Goal: Task Accomplishment & Management: Manage account settings

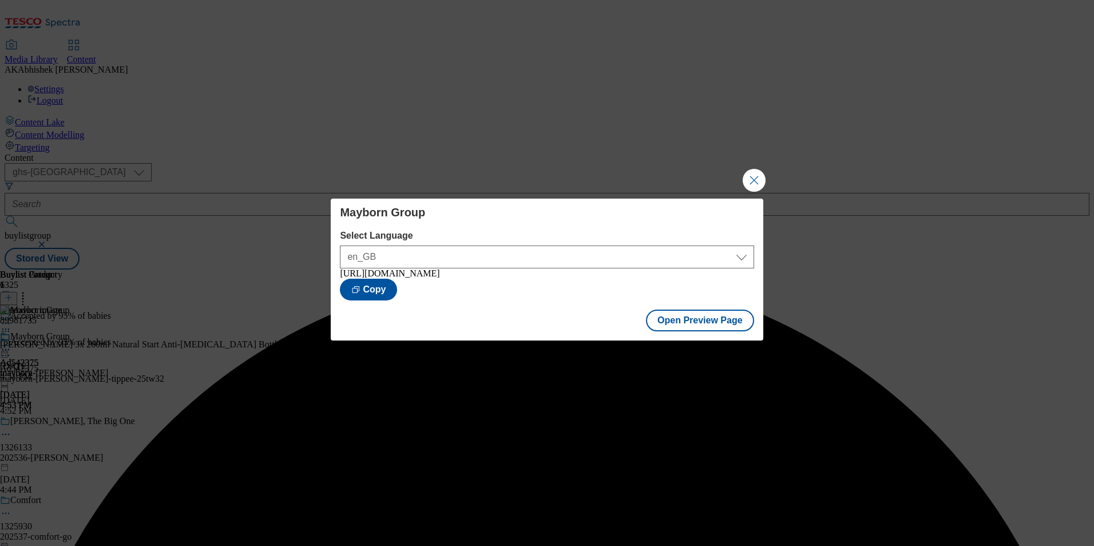
select select "ghs-[GEOGRAPHIC_DATA]"
click at [756, 178] on button "Close Modal" at bounding box center [753, 180] width 23 height 23
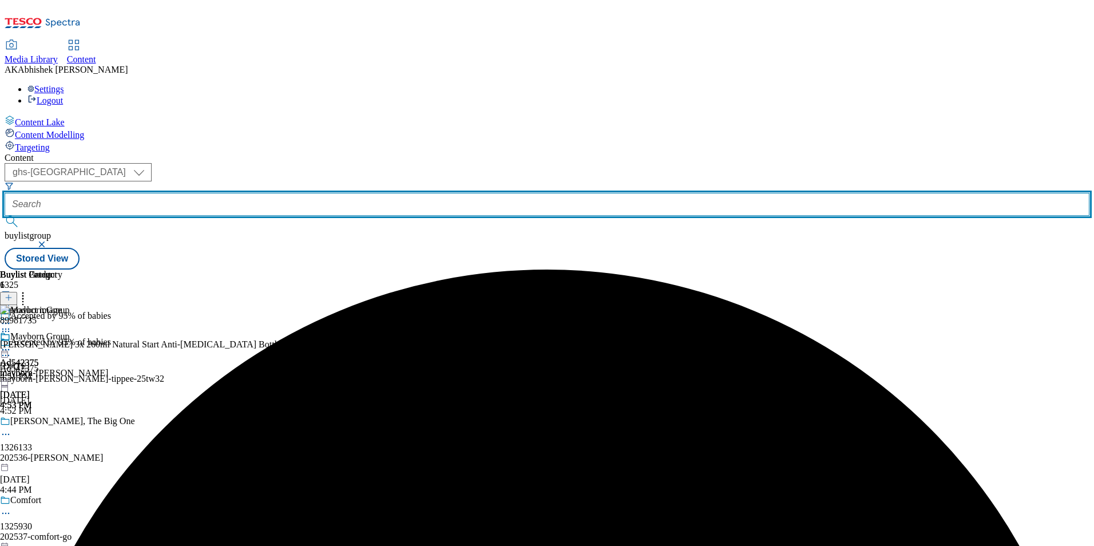
click at [298, 193] on input "text" at bounding box center [547, 204] width 1084 height 23
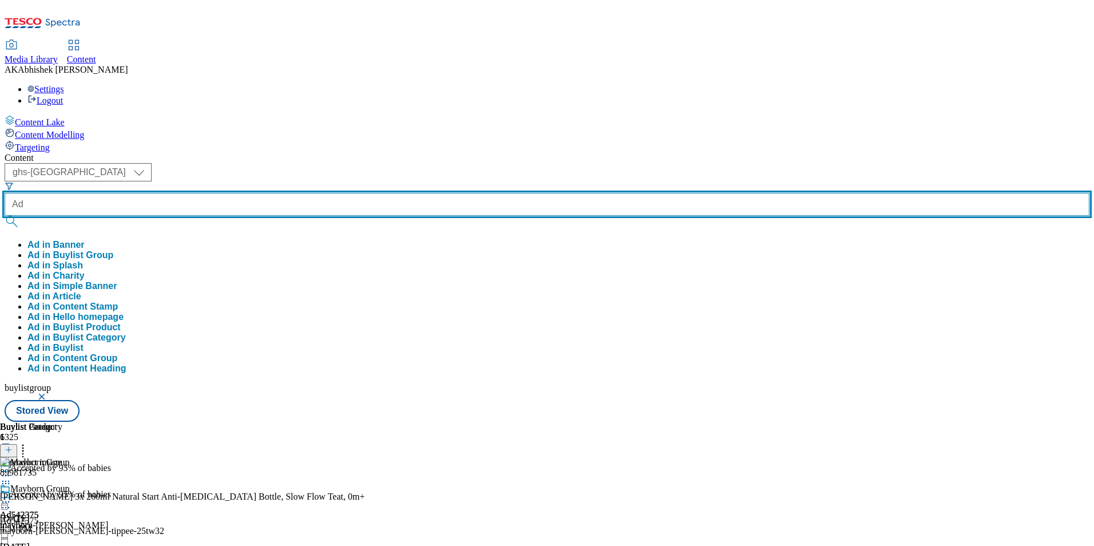
paste input "541889"
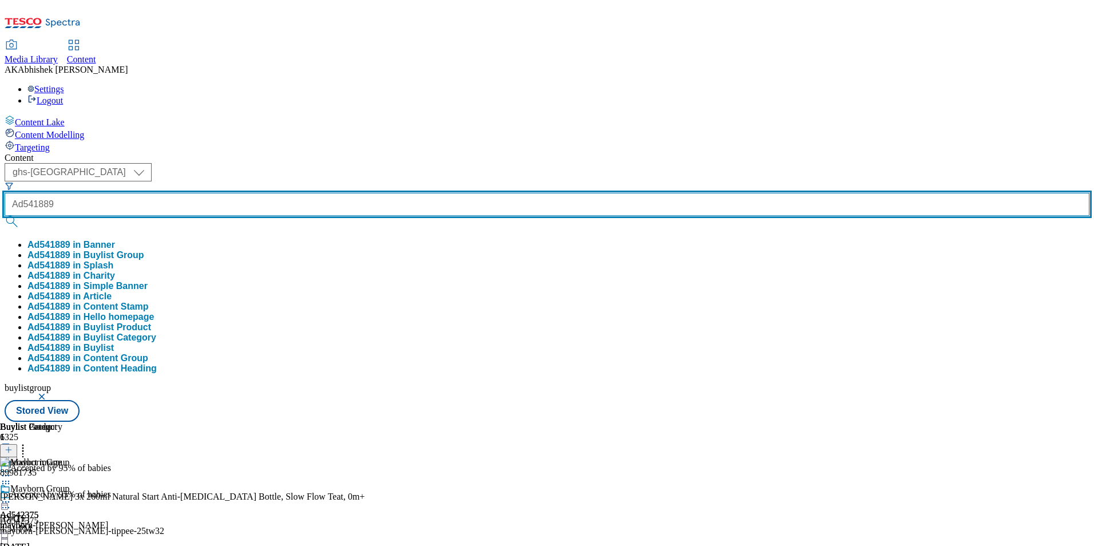
type input "Ad541889"
click at [5, 216] on button "submit" at bounding box center [13, 221] width 16 height 11
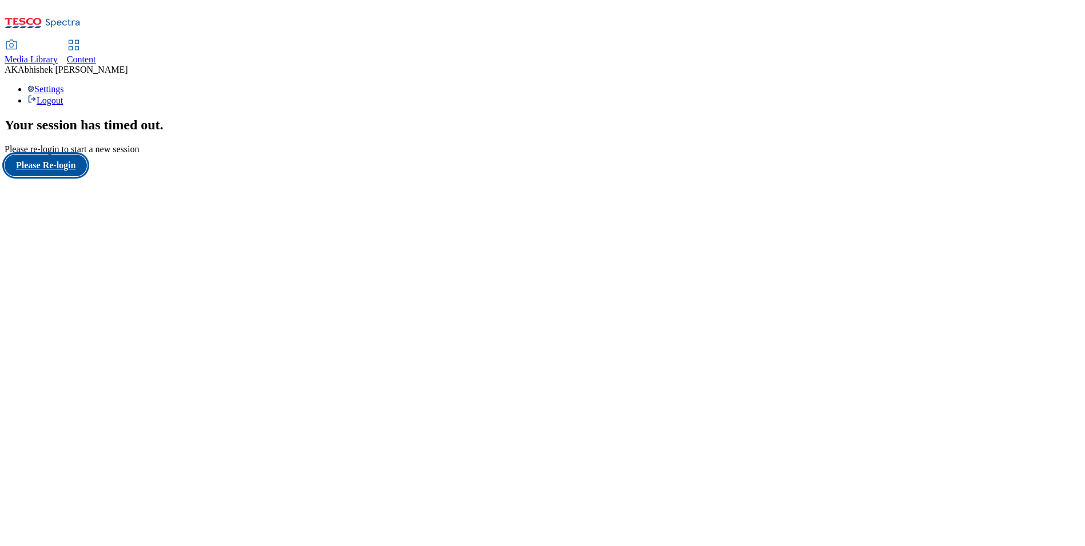
click at [67, 176] on button "Please Re-login" at bounding box center [46, 165] width 82 height 22
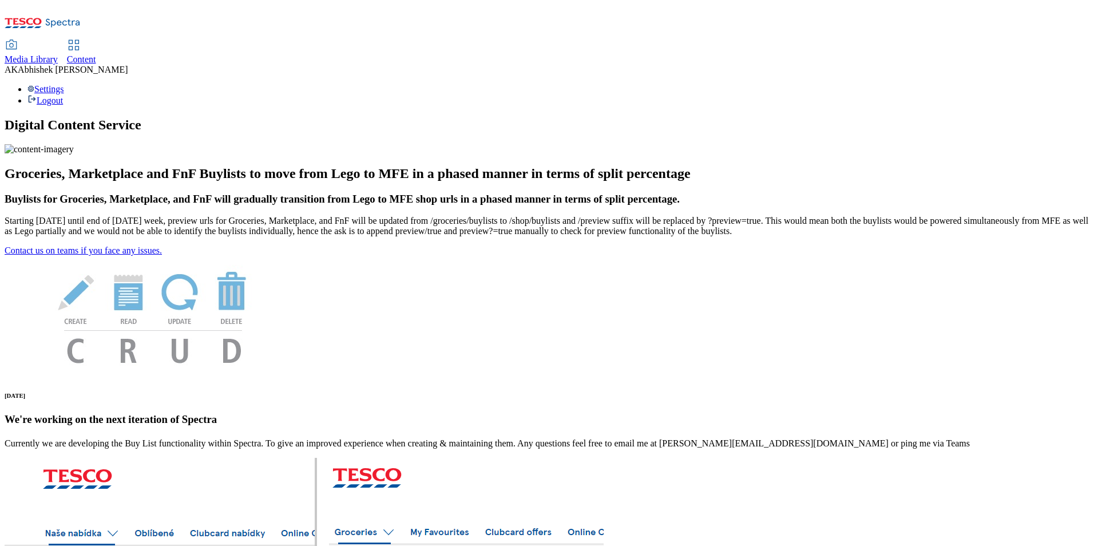
click at [96, 54] on span "Content" at bounding box center [81, 59] width 29 height 10
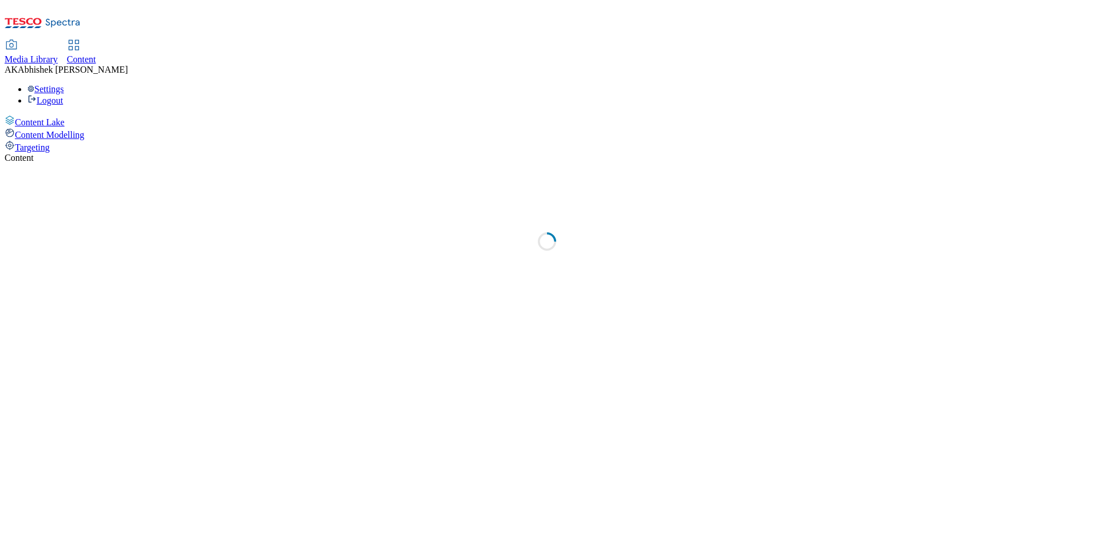
select select "ghs-[GEOGRAPHIC_DATA]"
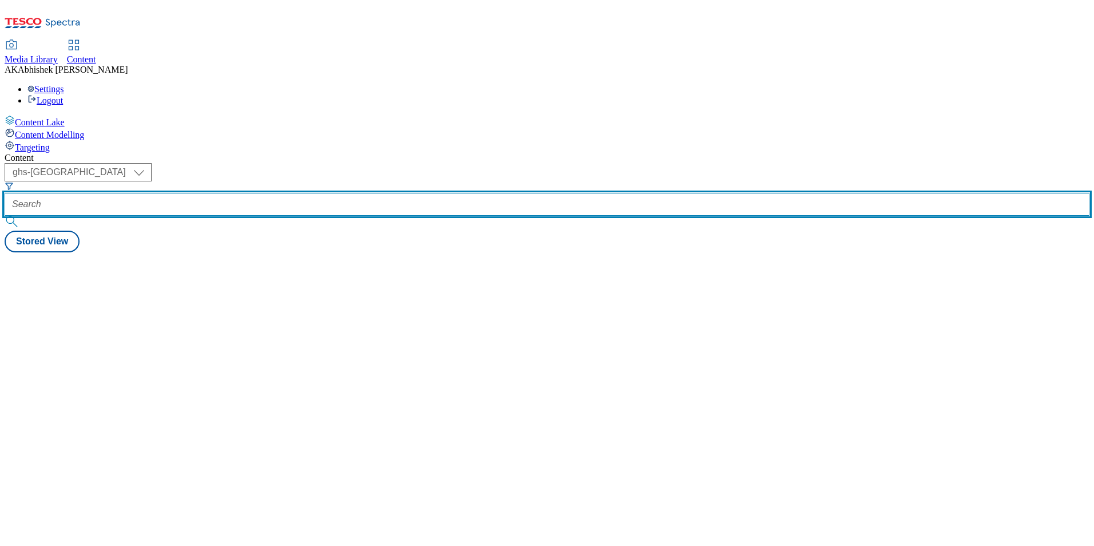
click at [286, 193] on input "text" at bounding box center [547, 204] width 1084 height 23
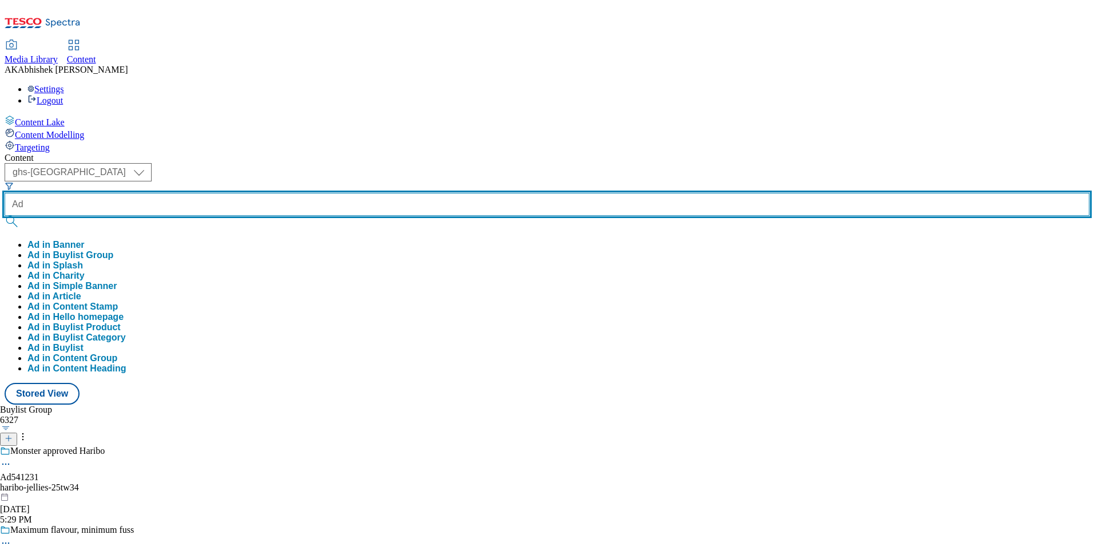
paste input "541889"
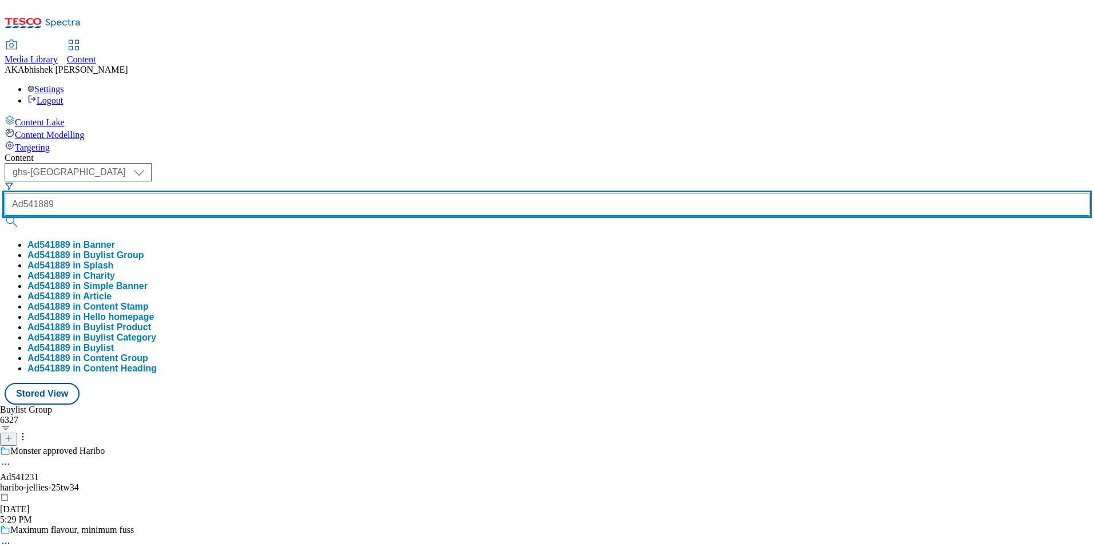
type input "Ad541889"
click at [5, 216] on button "submit" at bounding box center [13, 221] width 16 height 11
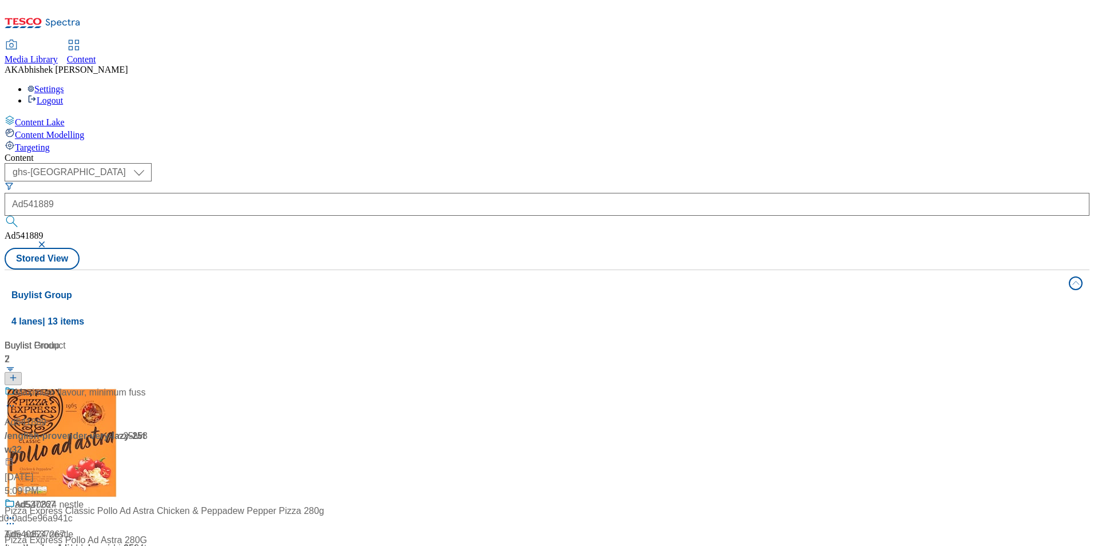
click at [435, 153] on div "Content ( optional ) ghs-roi ghs-uk ghs-uk Ad541889 Ad541889 Stored View Buylis…" at bounding box center [547, 460] width 1084 height 615
click at [148, 385] on div at bounding box center [76, 400] width 143 height 30
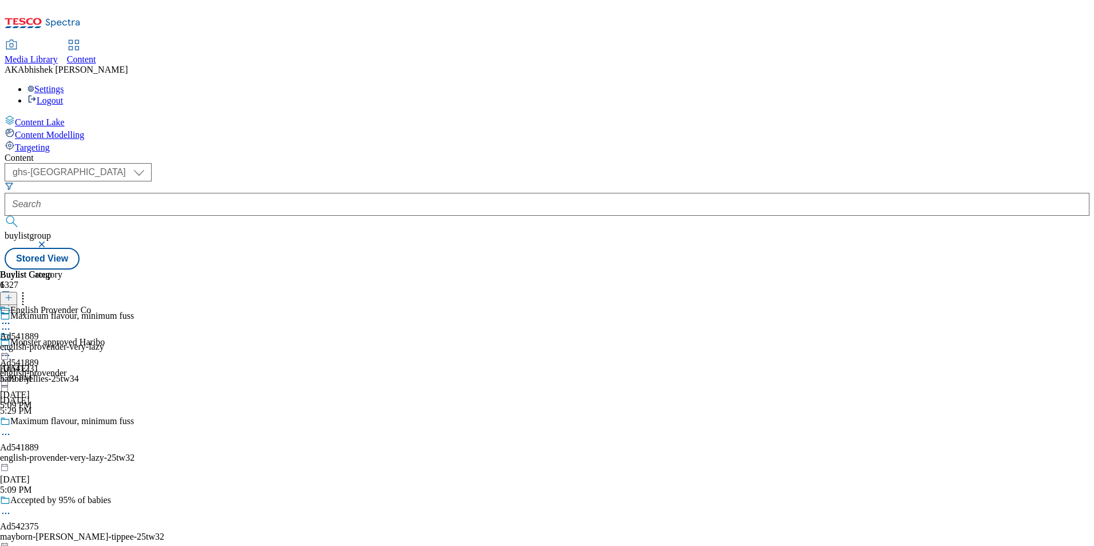
click at [11, 428] on icon at bounding box center [5, 433] width 11 height 11
click at [49, 454] on span "Edit" at bounding box center [41, 458] width 13 height 9
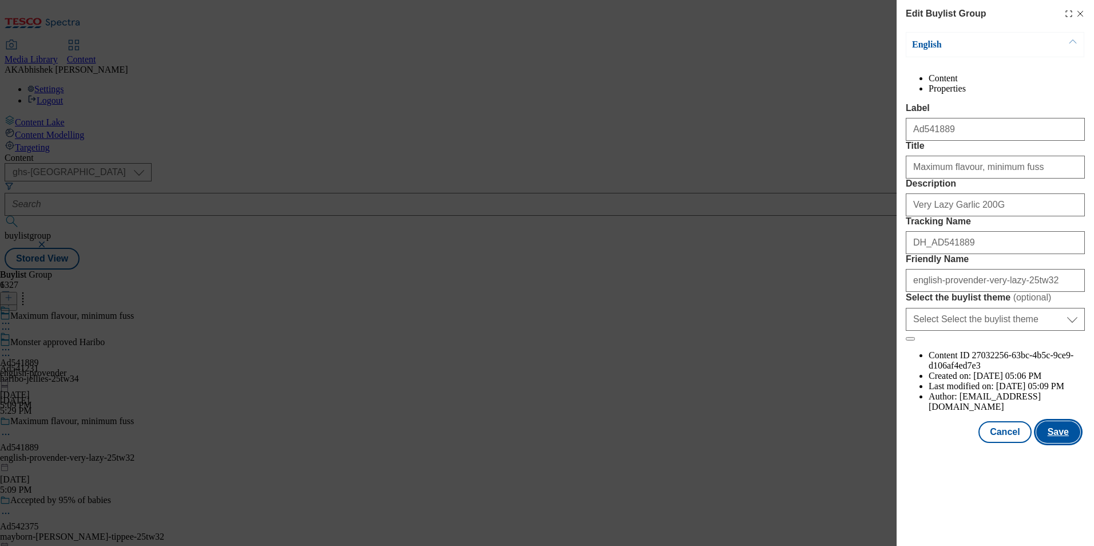
click at [1063, 443] on button "Save" at bounding box center [1058, 432] width 44 height 22
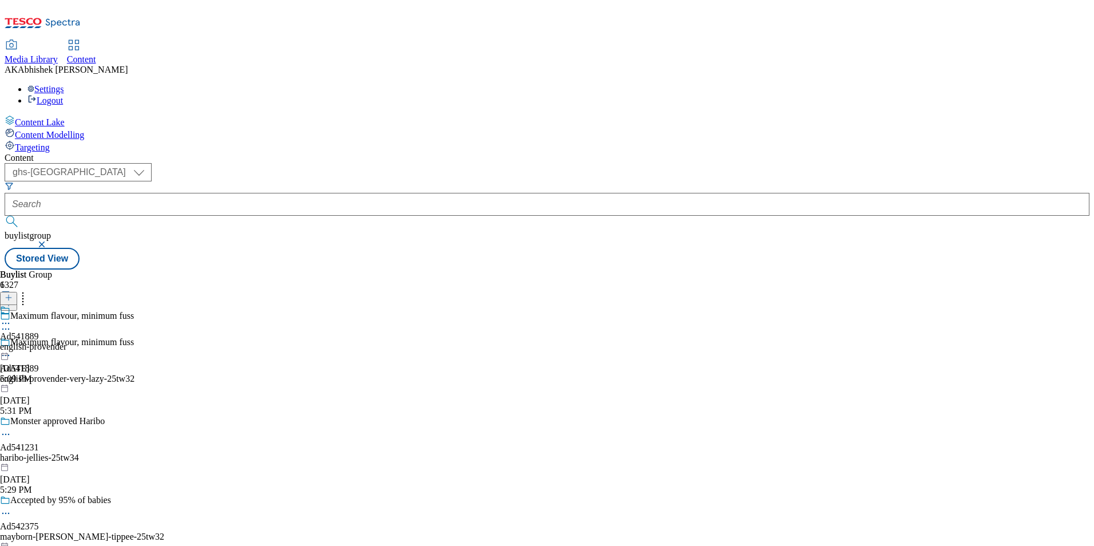
click at [11, 317] on icon at bounding box center [5, 322] width 11 height 11
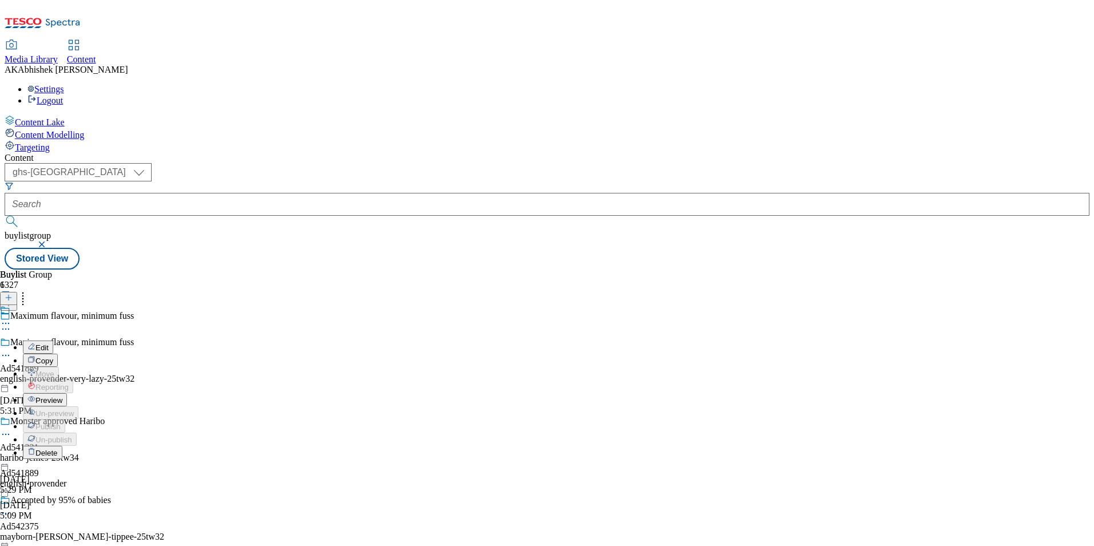
click at [49, 343] on span "Edit" at bounding box center [41, 347] width 13 height 9
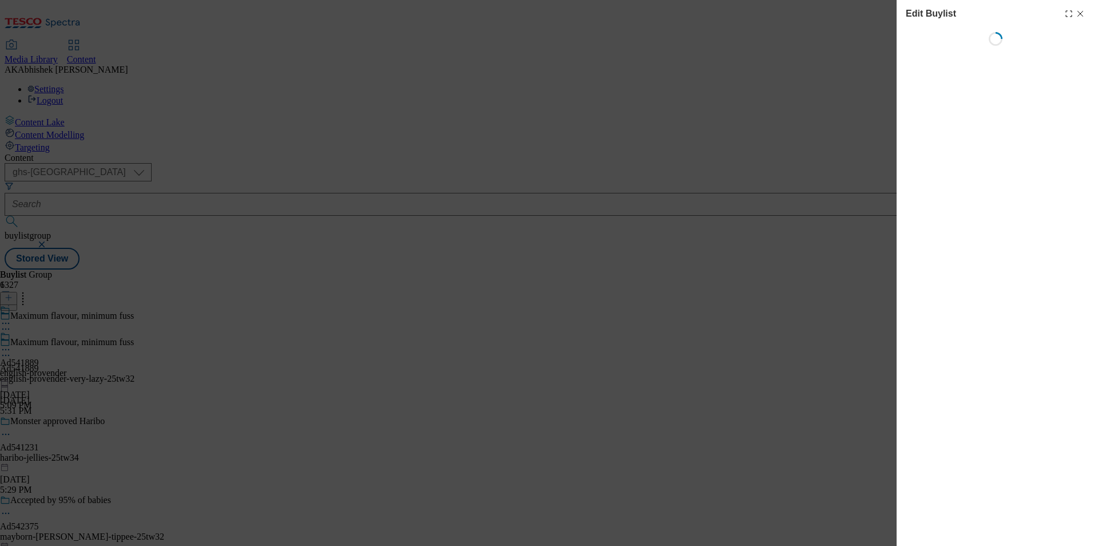
select select "tactical"
select select "supplier funded short term 1-3 weeks"
select select "dunnhumby"
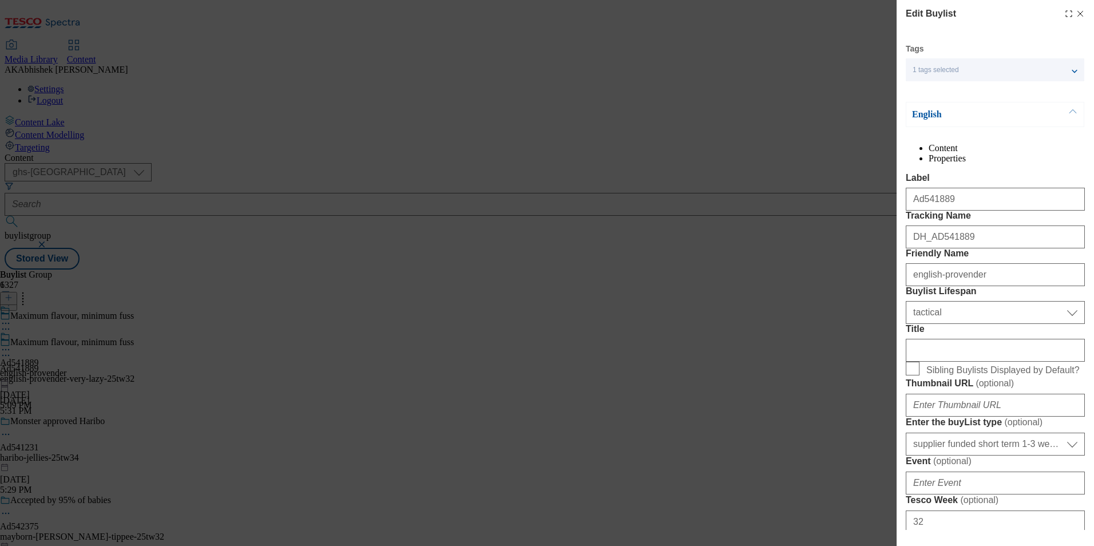
select select "Banner"
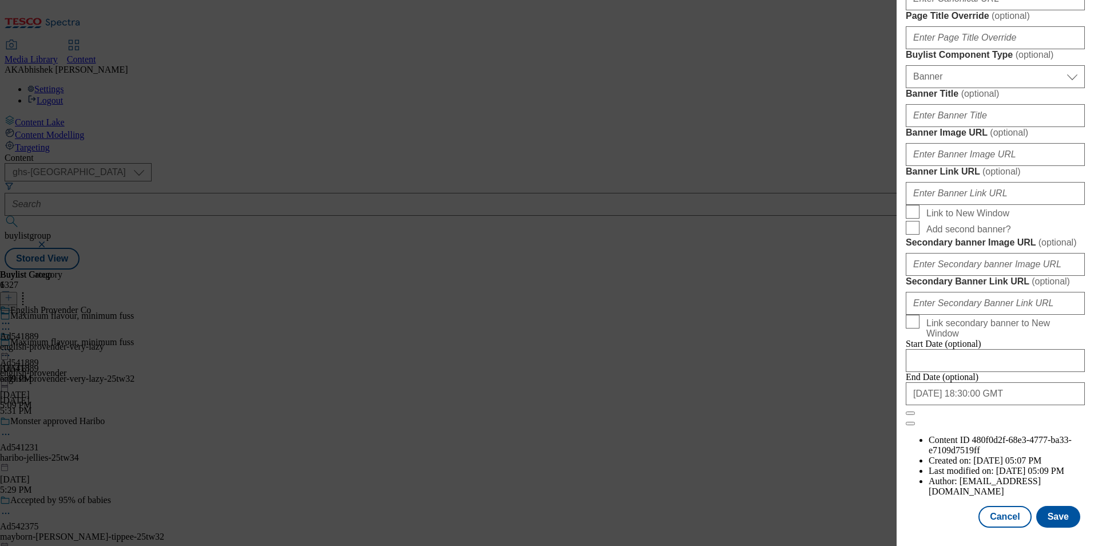
scroll to position [1118, 0]
click at [1051, 511] on button "Save" at bounding box center [1058, 517] width 44 height 22
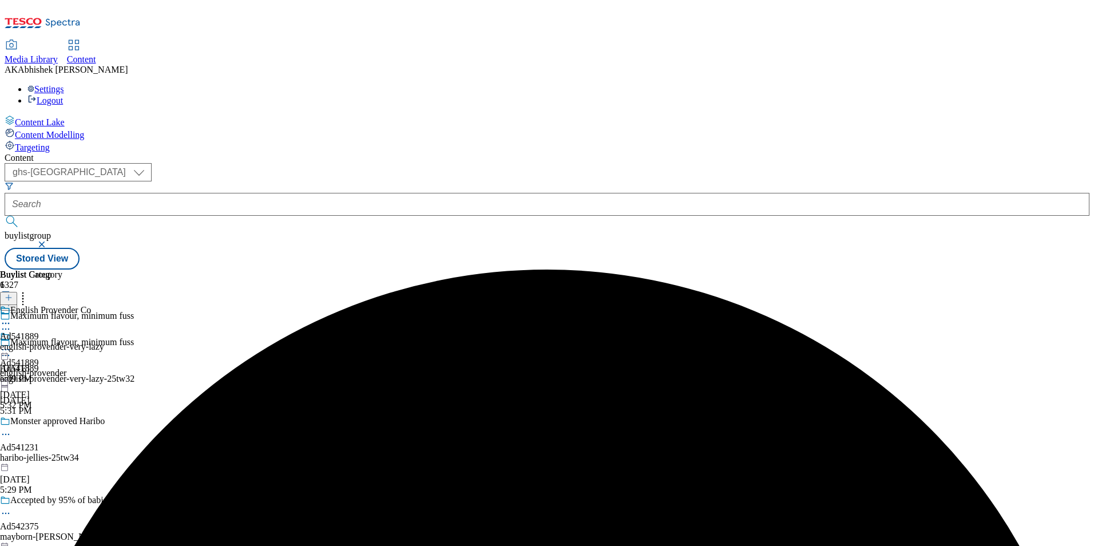
click at [104, 305] on div "English Provender Co Ad541889 english-provender-very-lazy Sep 23, 2025 5:09 PM" at bounding box center [52, 344] width 104 height 79
click at [11, 344] on icon at bounding box center [5, 349] width 11 height 11
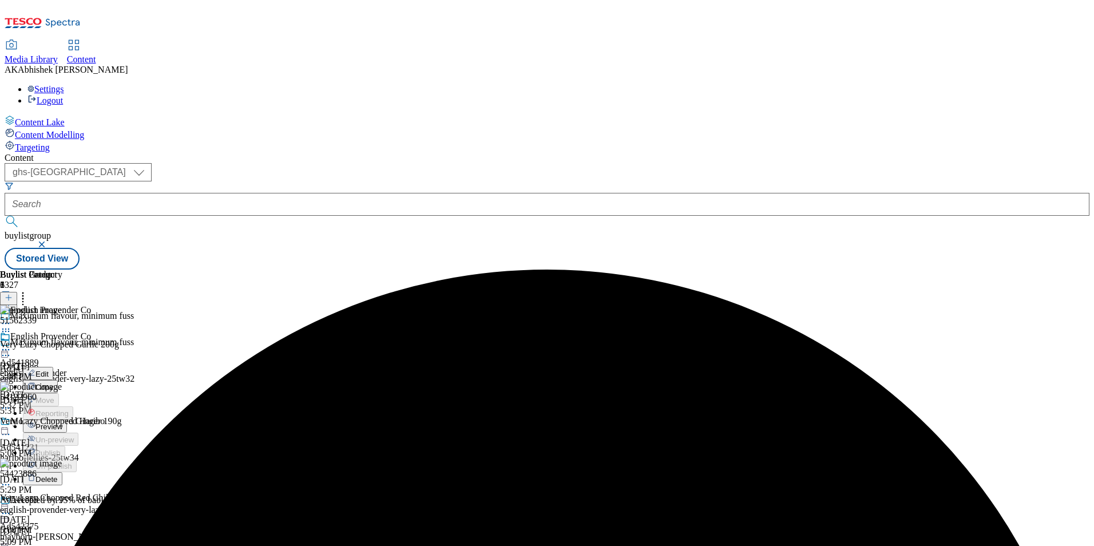
click at [49, 369] on span "Edit" at bounding box center [41, 373] width 13 height 9
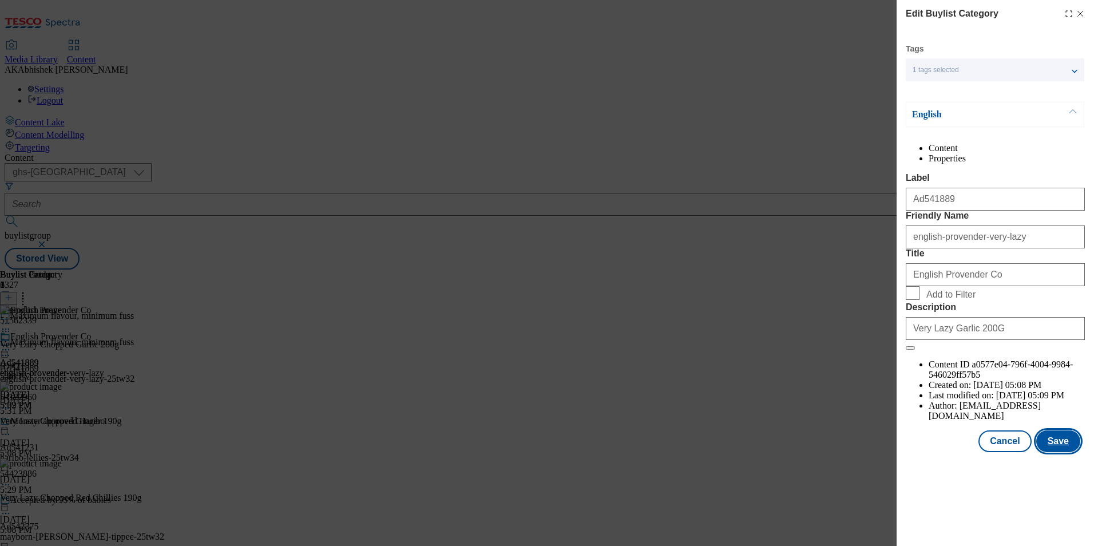
click at [1074, 452] on button "Save" at bounding box center [1058, 441] width 44 height 22
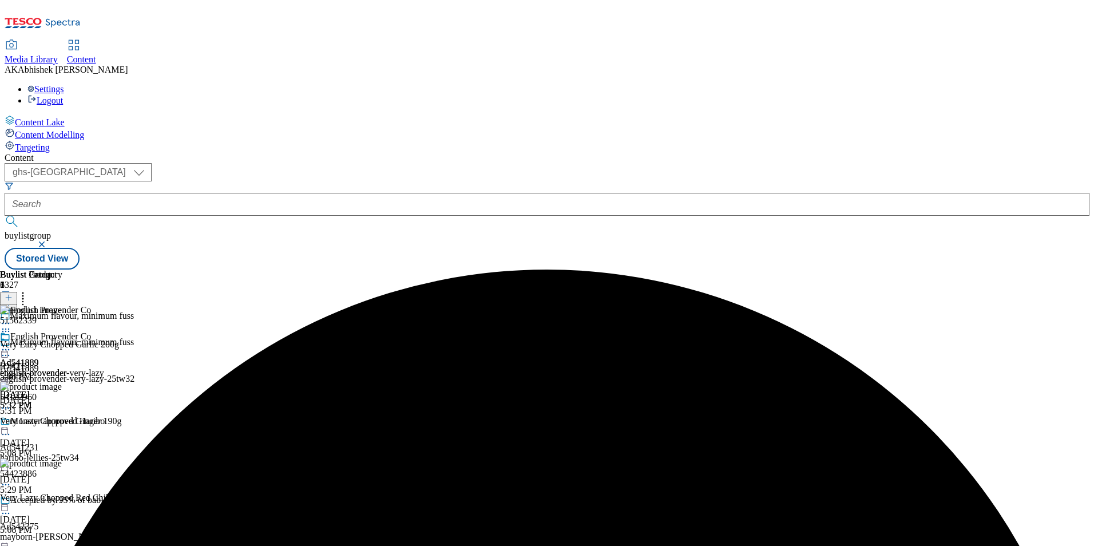
click at [7, 349] on circle at bounding box center [6, 350] width 2 height 2
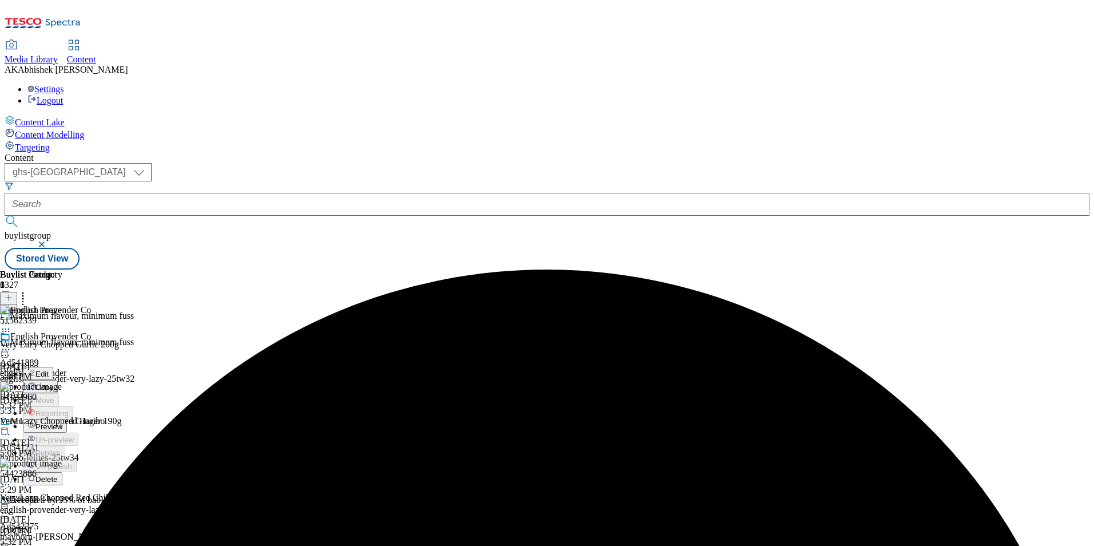
click at [62, 422] on span "Preview" at bounding box center [48, 426] width 27 height 9
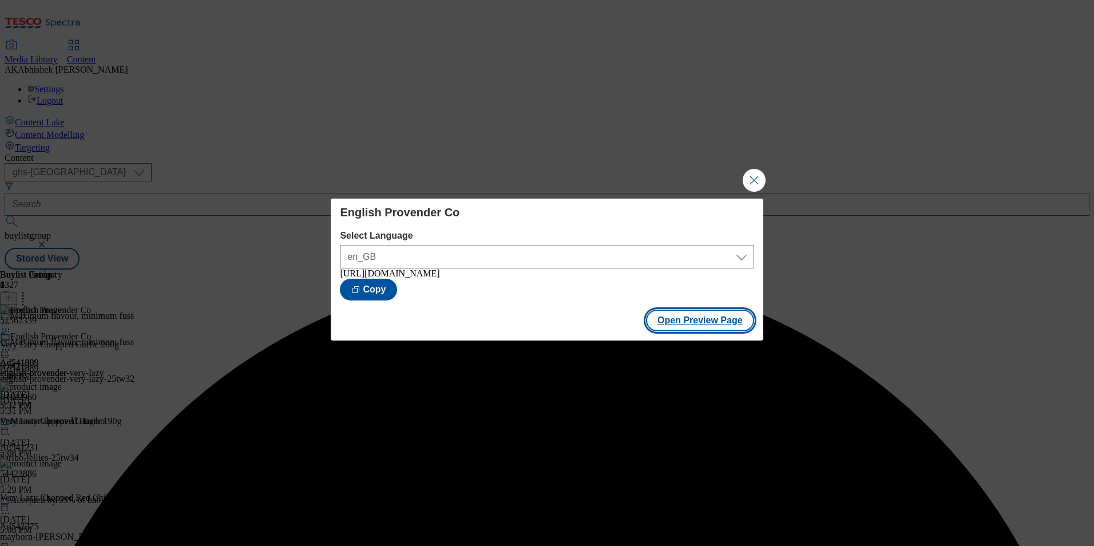
click at [717, 322] on button "Open Preview Page" at bounding box center [700, 320] width 108 height 22
click at [761, 175] on button "Close Modal" at bounding box center [753, 180] width 23 height 23
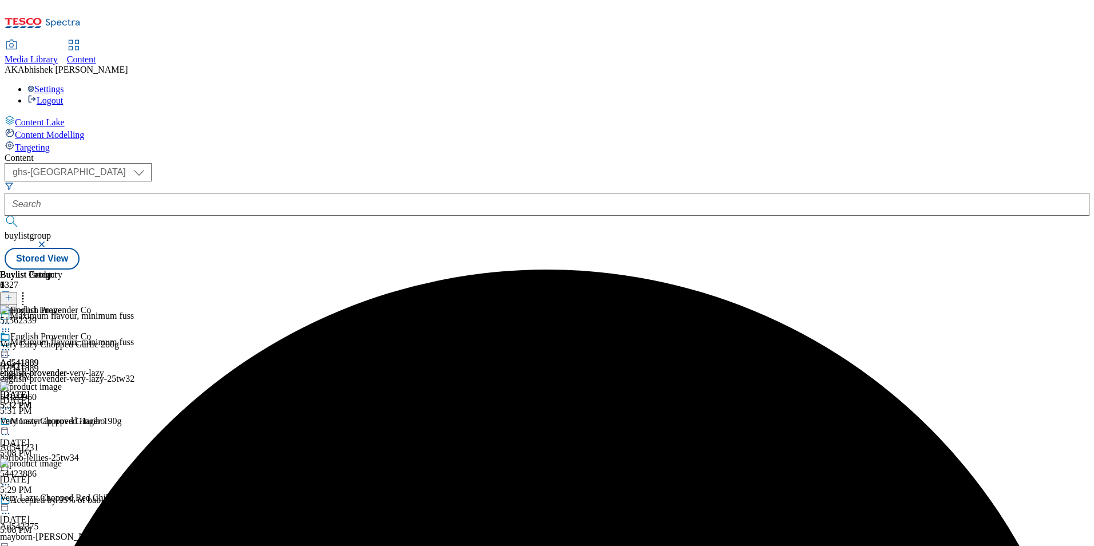
click at [11, 344] on icon at bounding box center [5, 349] width 11 height 11
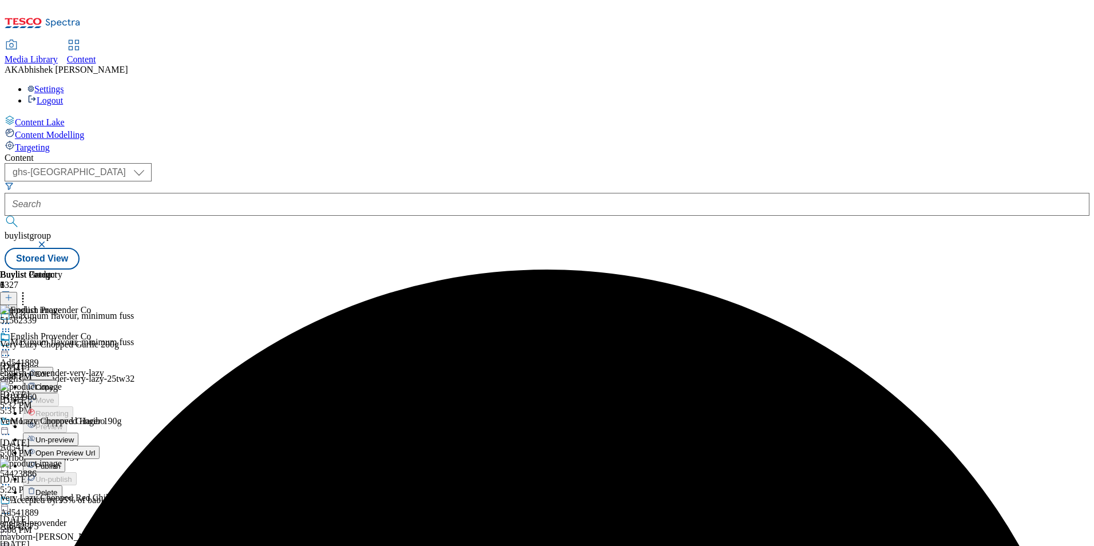
click at [61, 462] on span "Publish" at bounding box center [47, 466] width 25 height 9
